Goal: Check status: Check status

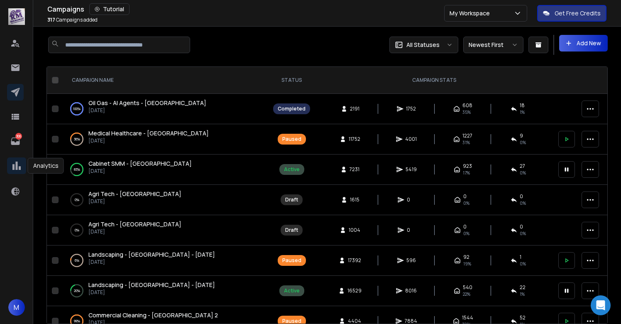
click at [17, 163] on icon at bounding box center [16, 165] width 8 height 8
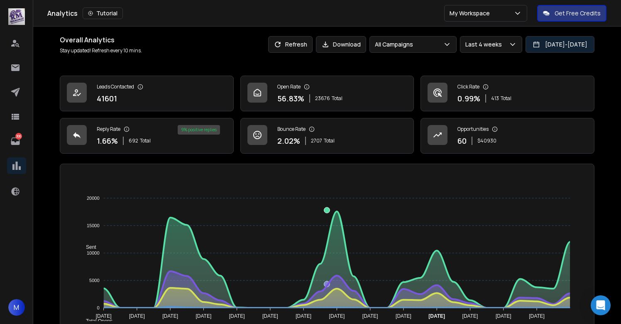
click at [541, 44] on button "11 Sep 2025 - 09 Oct 2025" at bounding box center [560, 44] width 69 height 17
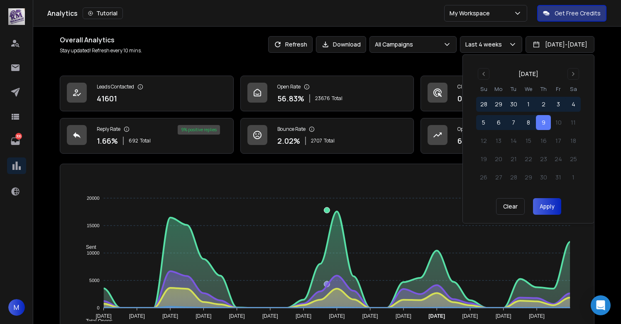
click at [546, 125] on button "9" at bounding box center [543, 122] width 15 height 15
click at [548, 213] on button "Apply" at bounding box center [547, 206] width 28 height 17
